Goal: Information Seeking & Learning: Learn about a topic

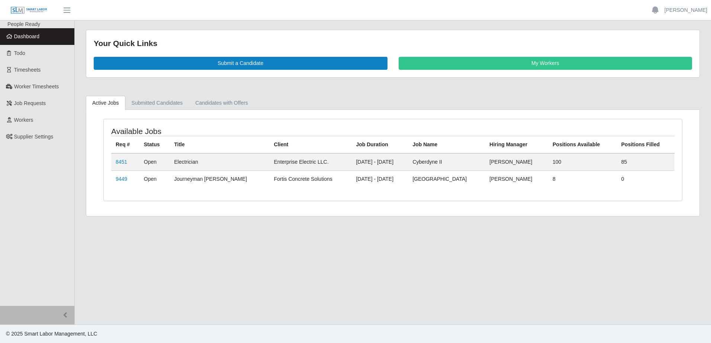
click at [161, 111] on div "Available Jobs Req # Status Title Client Job Duration Job Name Hiring Manager P…" at bounding box center [392, 163] width 613 height 106
click at [158, 105] on link "Submitted Candidates" at bounding box center [157, 103] width 64 height 14
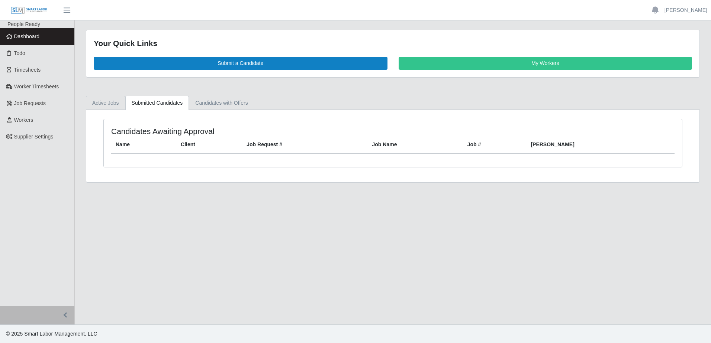
click at [117, 106] on link "Active Jobs" at bounding box center [105, 103] width 39 height 14
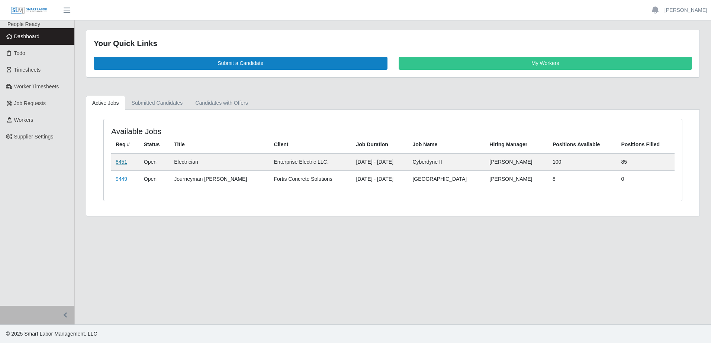
click at [125, 163] on link "8451" at bounding box center [122, 162] width 12 height 6
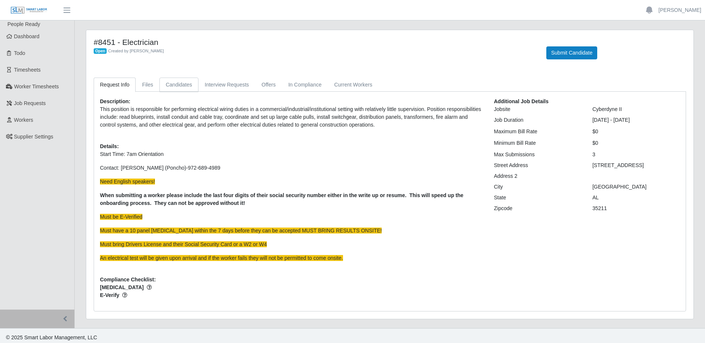
click at [181, 86] on link "Candidates" at bounding box center [178, 85] width 39 height 14
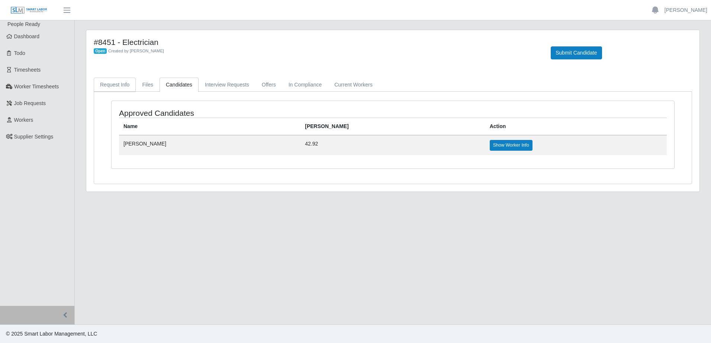
click at [113, 86] on link "Request Info" at bounding box center [115, 85] width 42 height 14
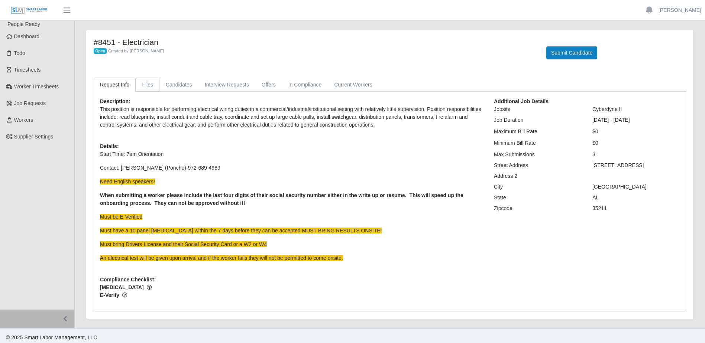
click at [143, 87] on link "Files" at bounding box center [148, 85] width 24 height 14
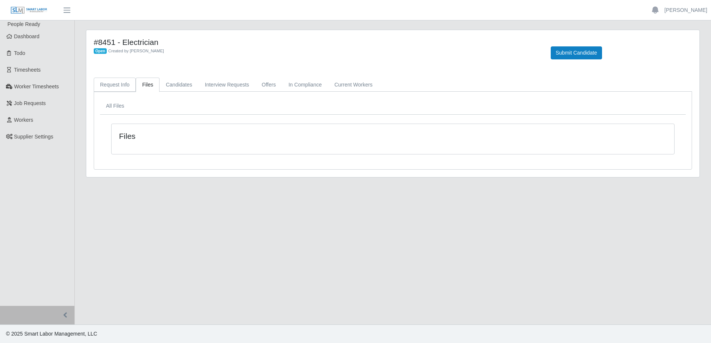
click at [103, 91] on link "Request Info" at bounding box center [115, 85] width 42 height 14
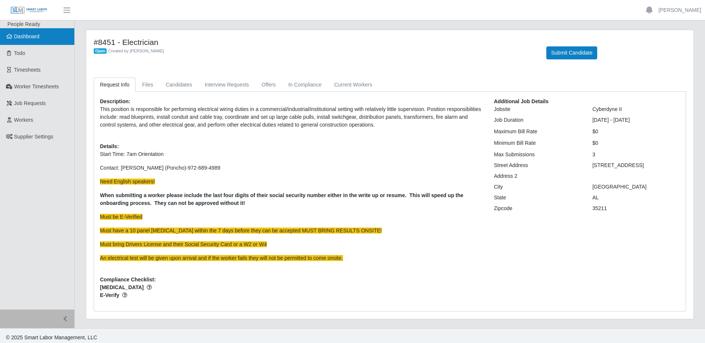
click at [26, 36] on span "Dashboard" at bounding box center [27, 36] width 26 height 6
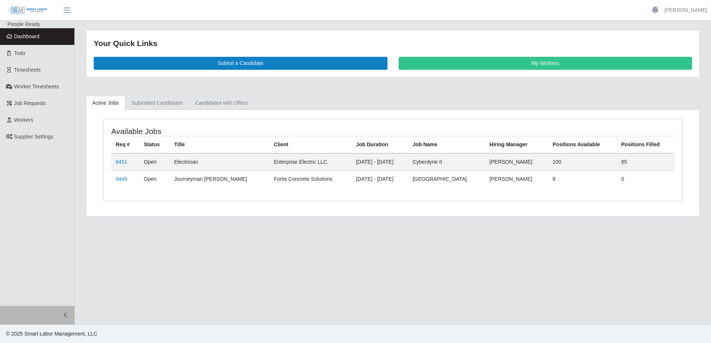
click at [39, 41] on link "Dashboard" at bounding box center [37, 36] width 74 height 17
